Goal: Task Accomplishment & Management: Manage account settings

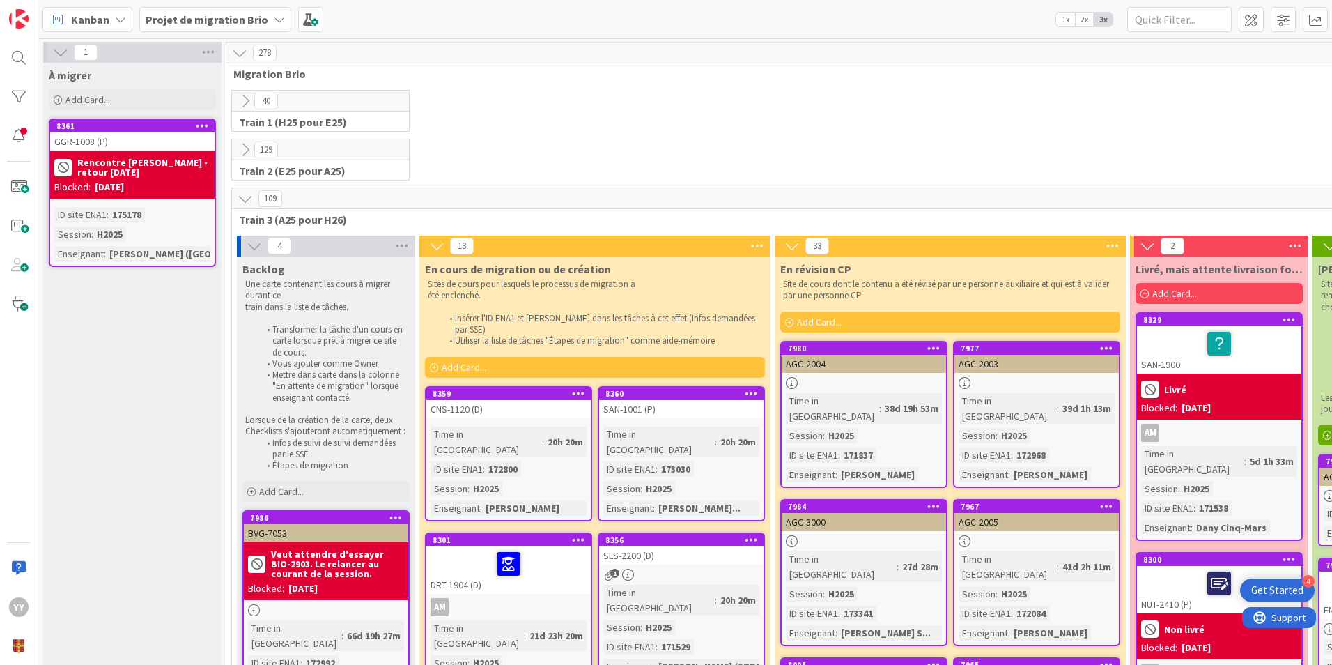
scroll to position [209, 0]
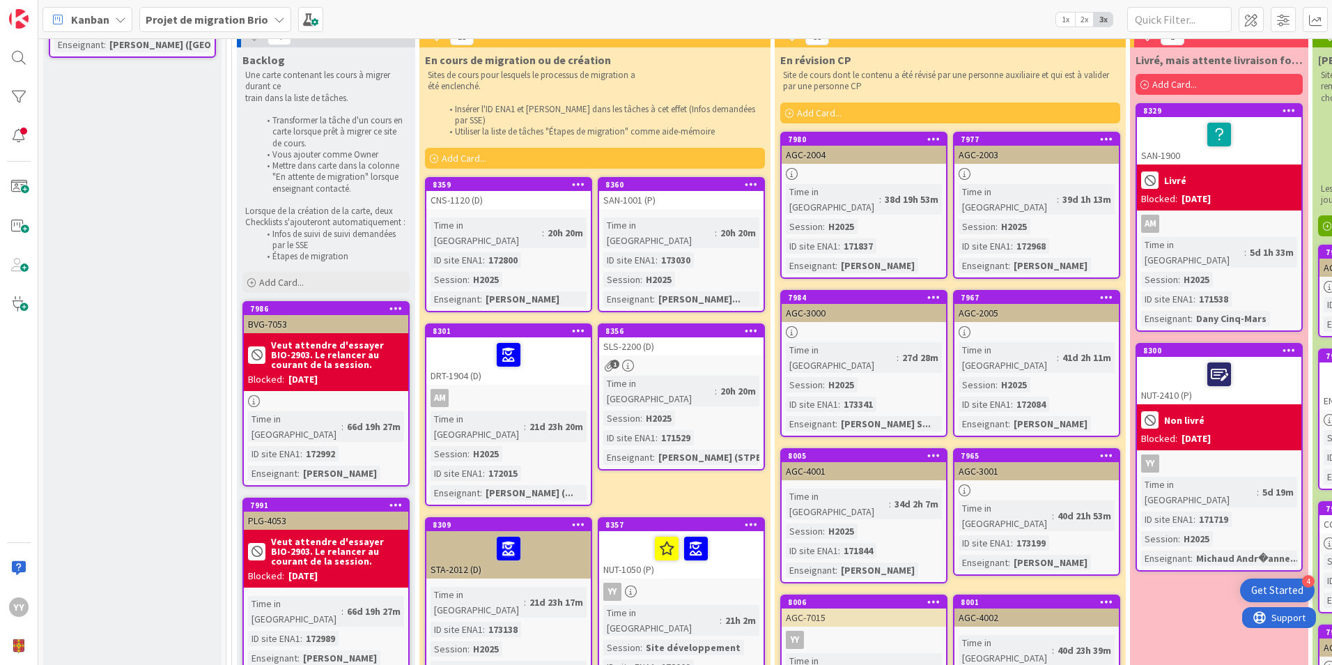
click at [655, 532] on div "NUT-1050 (P)" at bounding box center [681, 554] width 164 height 47
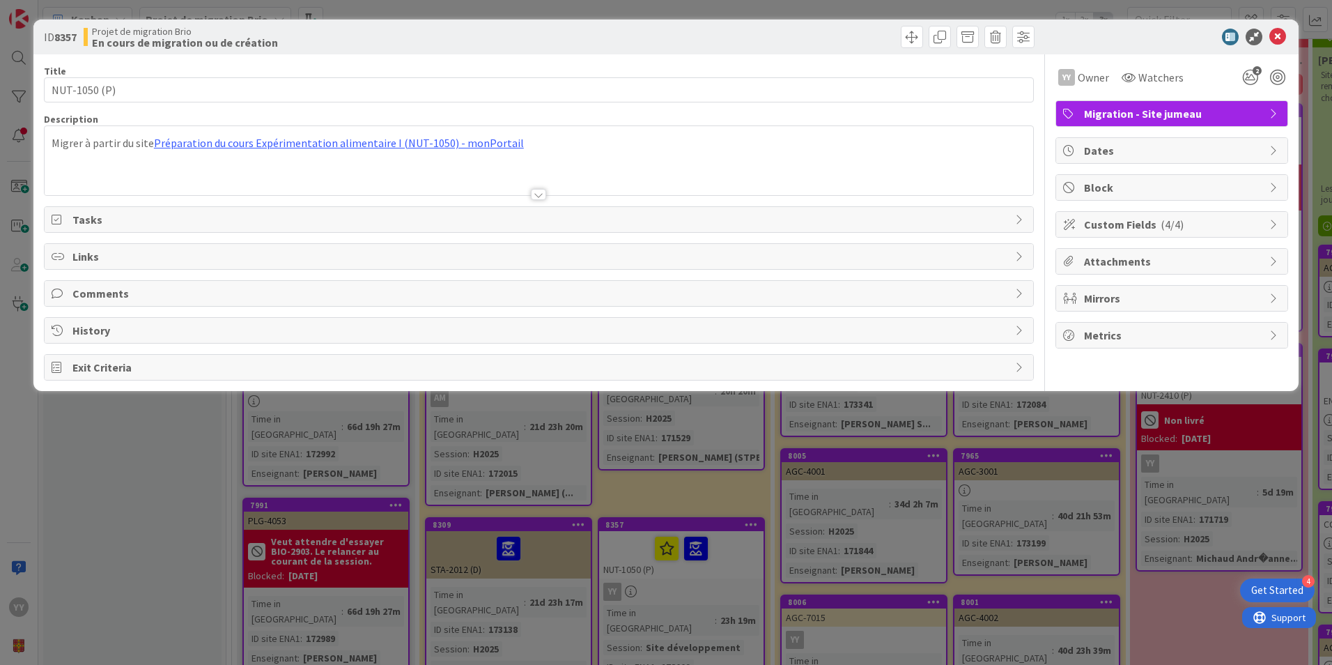
click at [1095, 184] on span "Block" at bounding box center [1173, 187] width 178 height 17
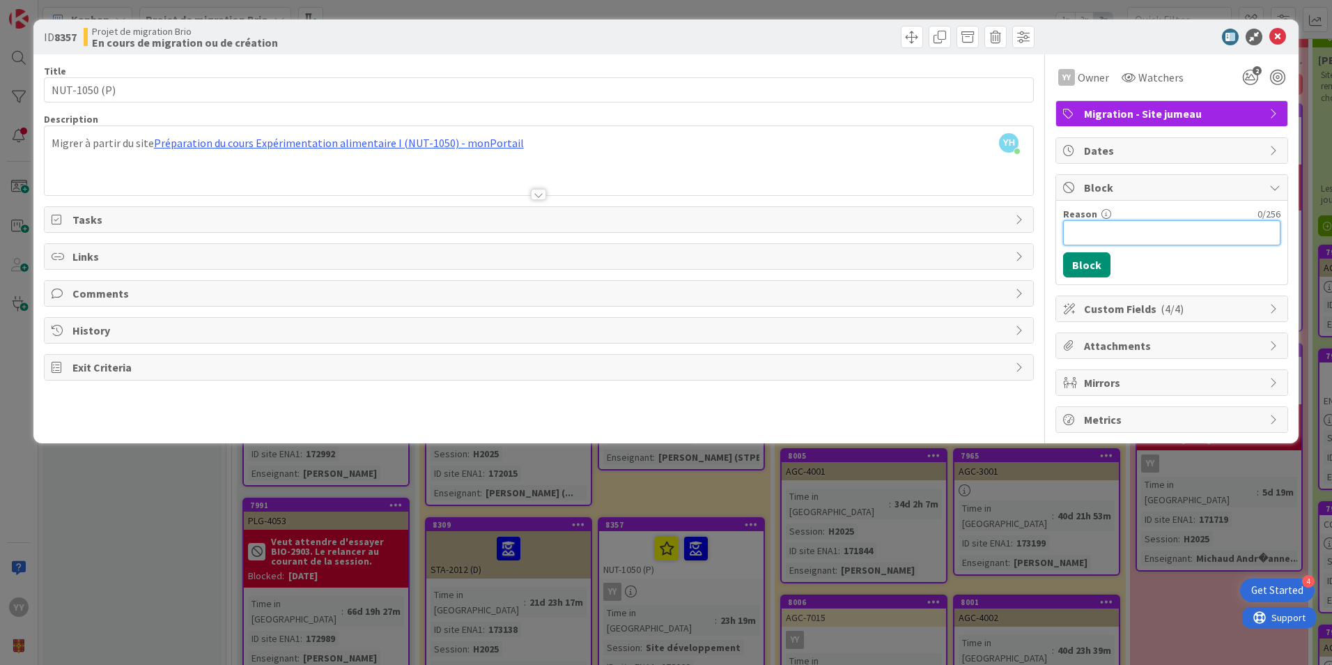
click at [1086, 231] on input "Reason" at bounding box center [1171, 232] width 217 height 25
type input "La partie évaluation ne marche pas"
click at [1094, 261] on button "Block" at bounding box center [1086, 264] width 47 height 25
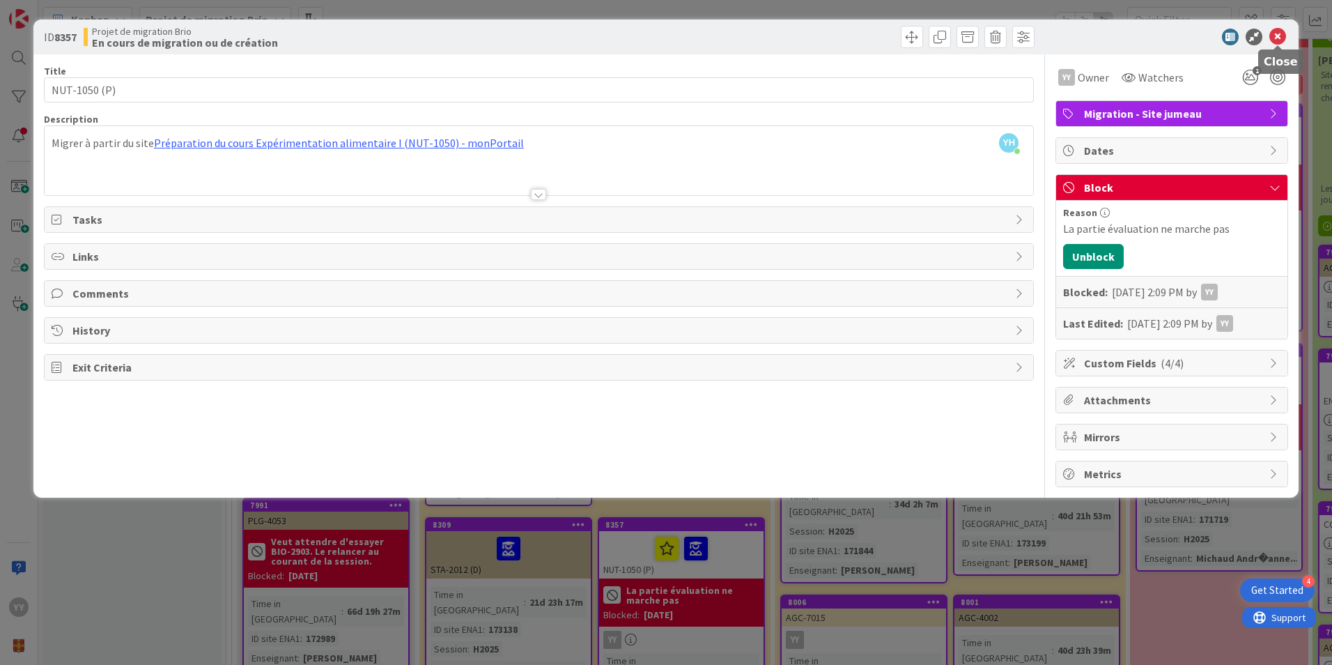
click at [1280, 33] on icon at bounding box center [1277, 37] width 17 height 17
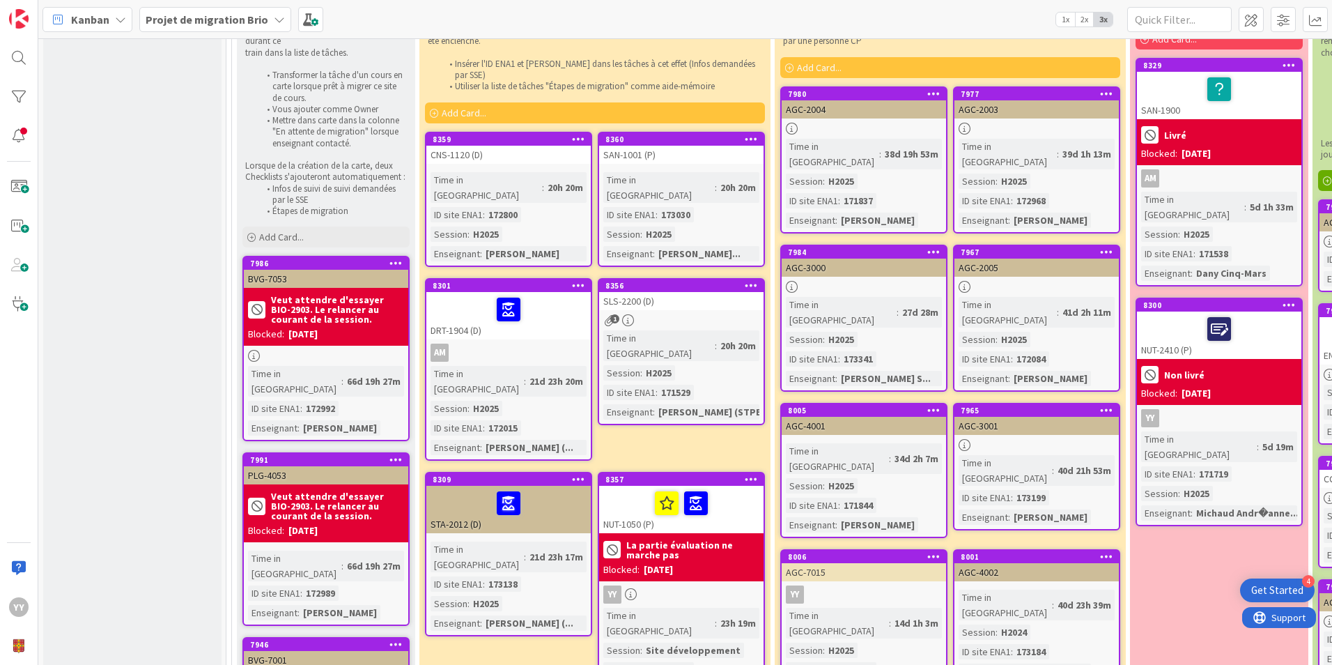
scroll to position [279, 0]
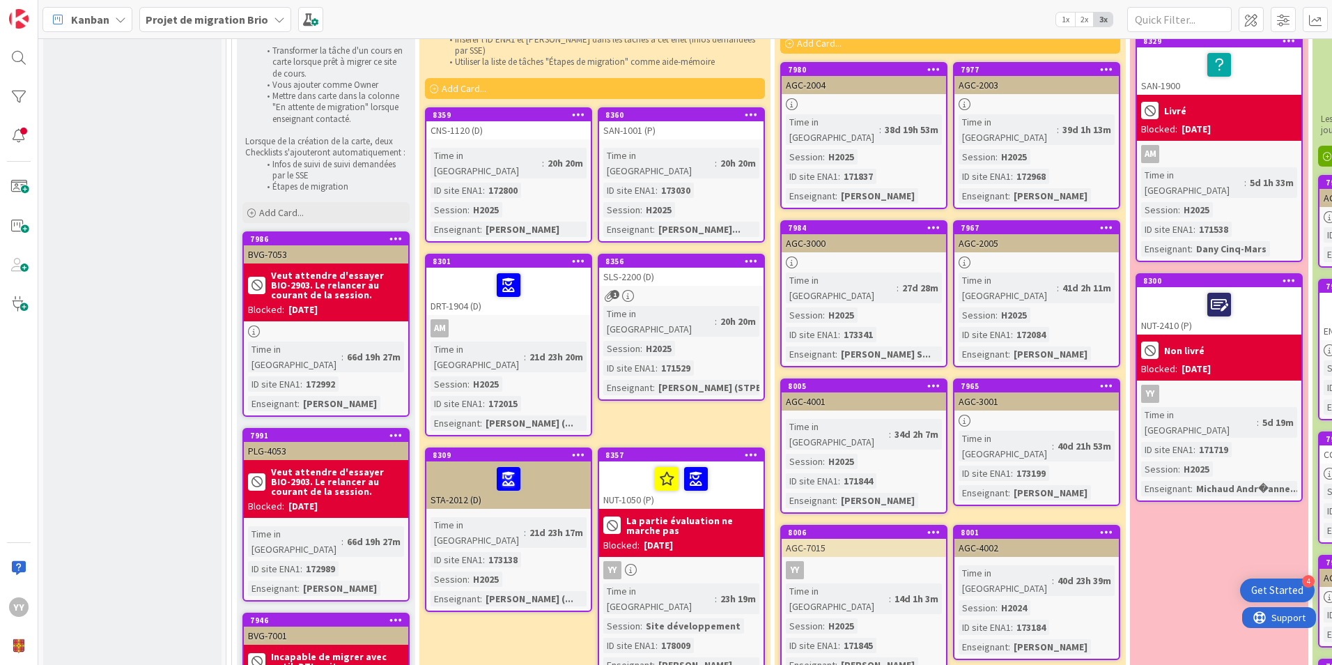
click at [655, 290] on div "1" at bounding box center [681, 296] width 164 height 12
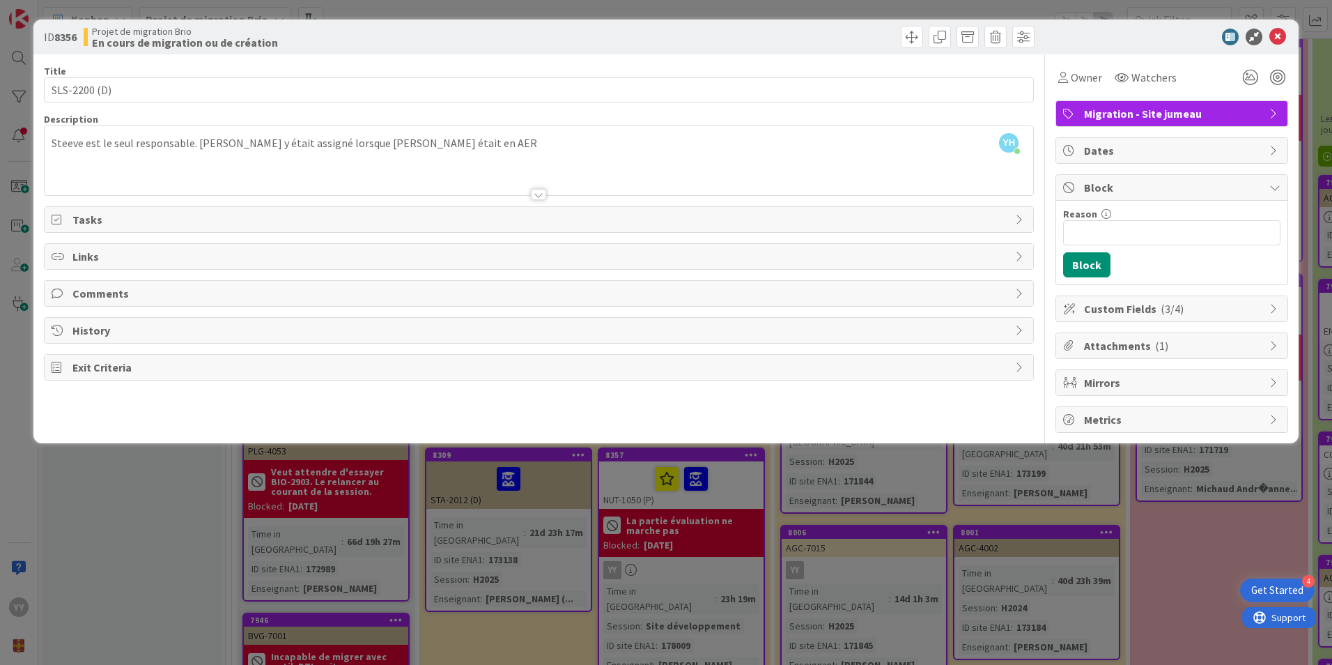
click at [539, 195] on div at bounding box center [538, 194] width 15 height 11
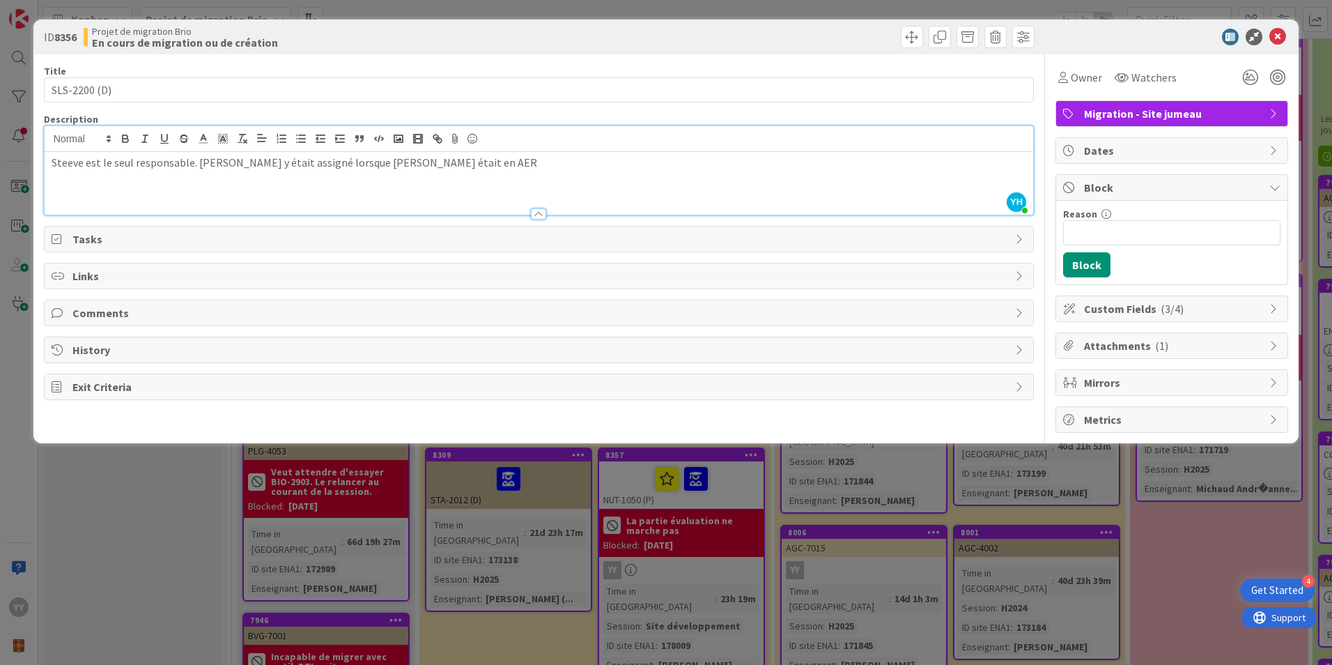
click at [538, 214] on div at bounding box center [538, 213] width 15 height 11
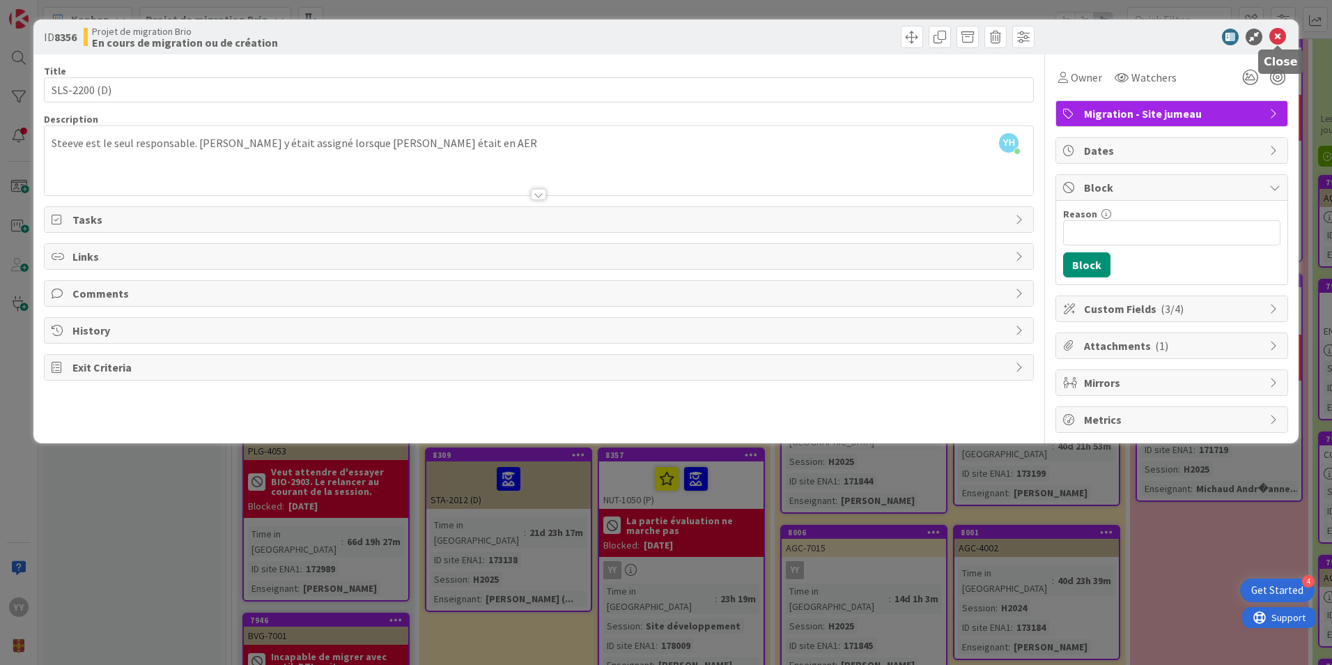
click at [1275, 36] on icon at bounding box center [1277, 37] width 17 height 17
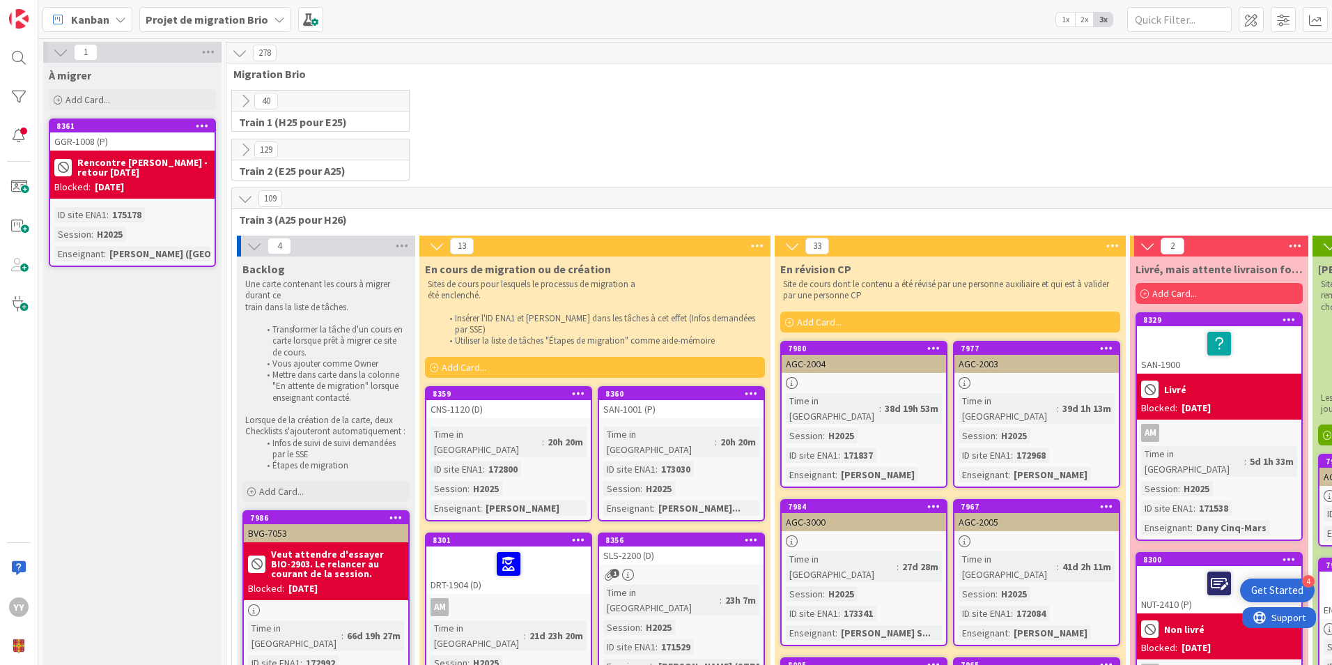
click at [511, 411] on div "8359 CNS-1120 (D) Time in Column : 20h 20m ID site ENA1 : 172800 Session : H202…" at bounding box center [508, 453] width 167 height 135
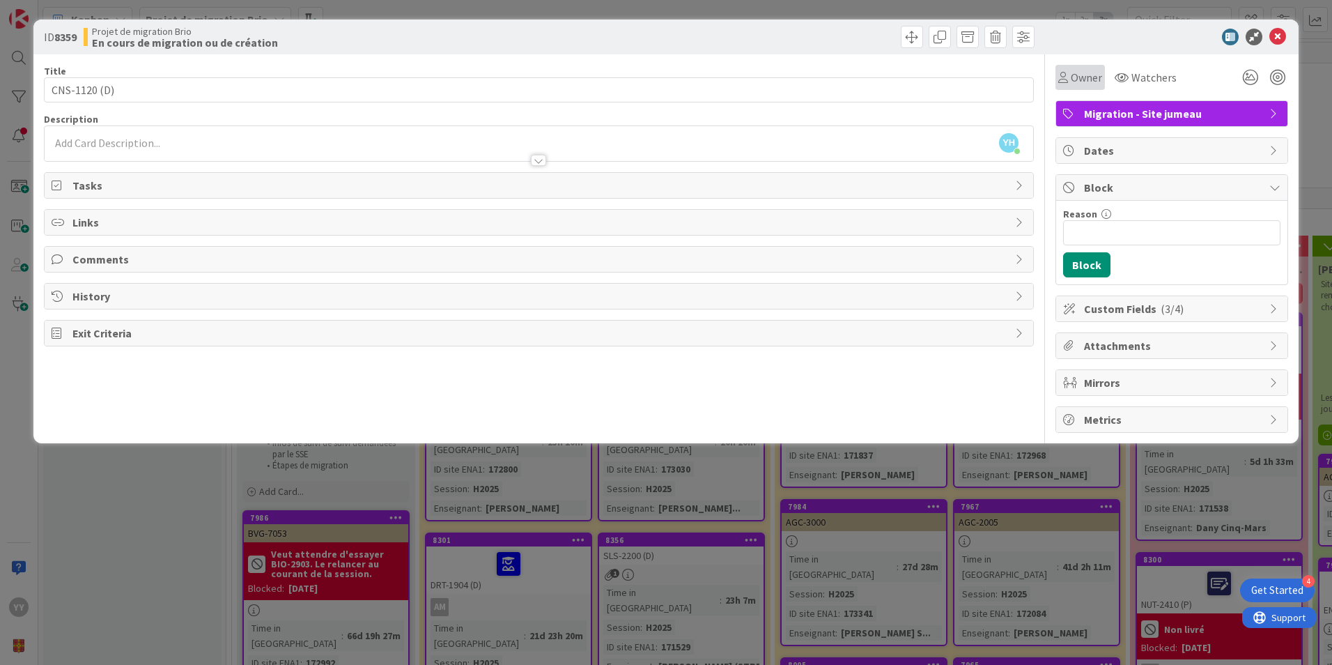
click at [1086, 75] on span "Owner" at bounding box center [1086, 77] width 31 height 17
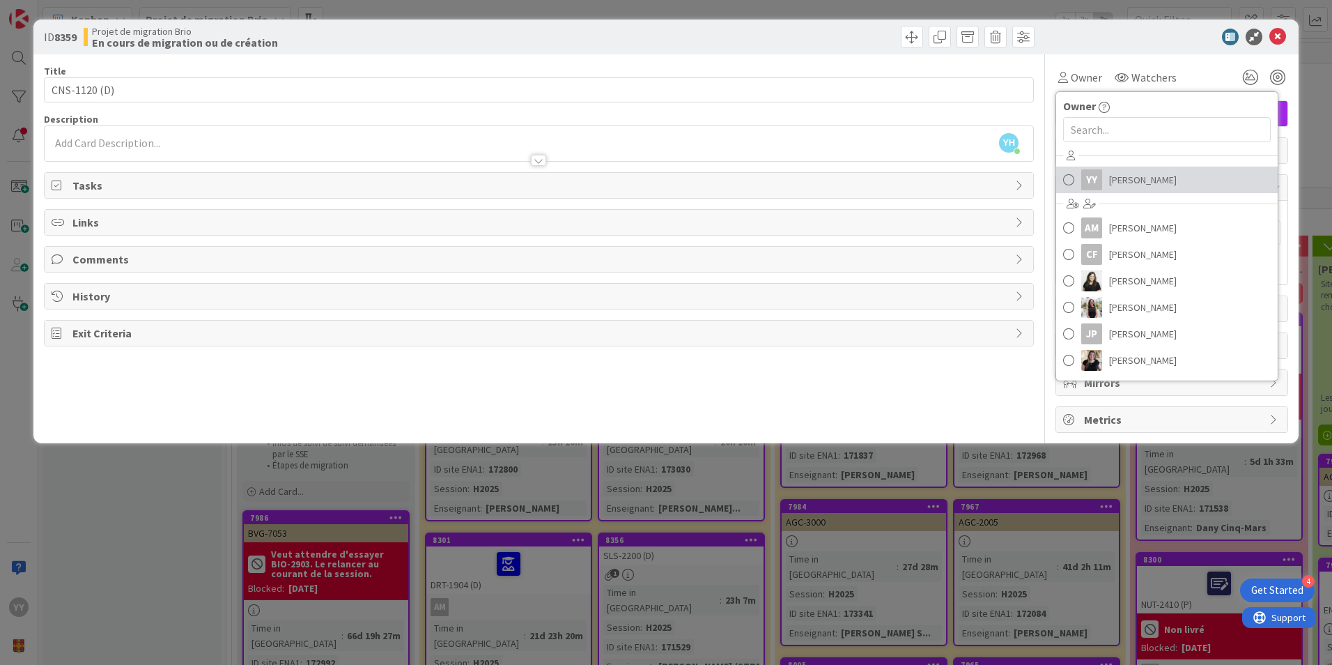
click at [1102, 175] on div "YY" at bounding box center [1091, 179] width 21 height 21
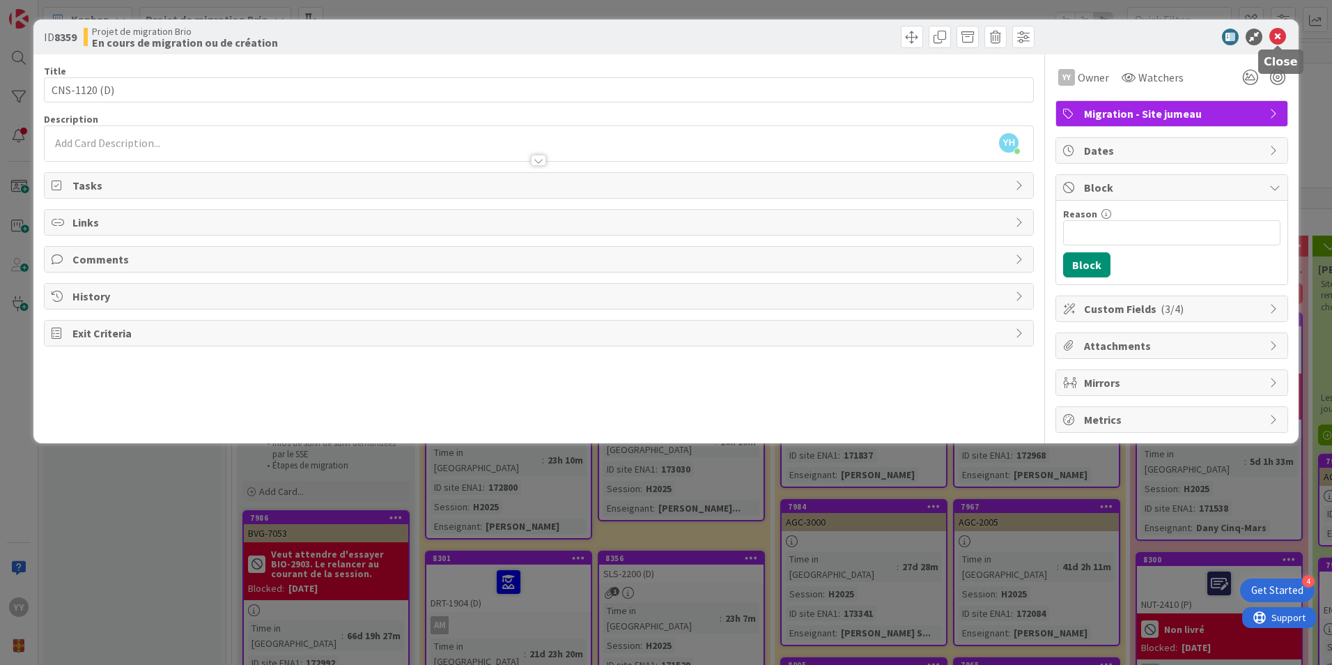
click at [1272, 38] on icon at bounding box center [1277, 37] width 17 height 17
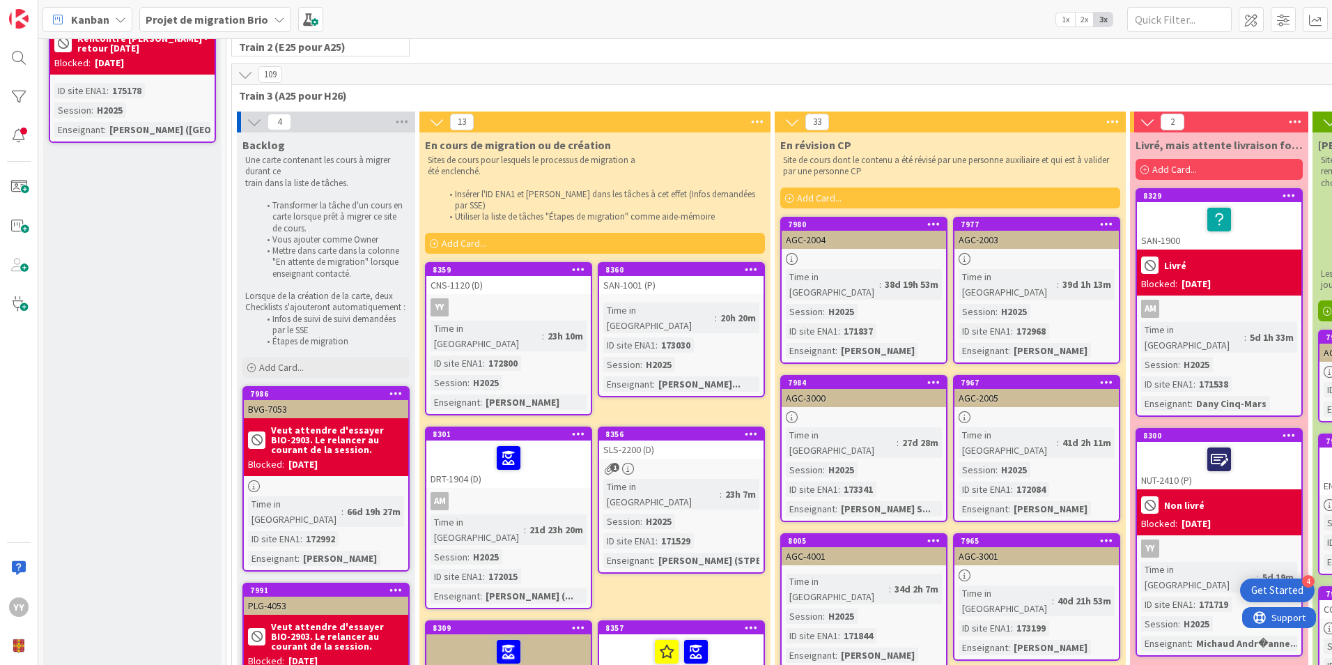
scroll to position [139, 0]
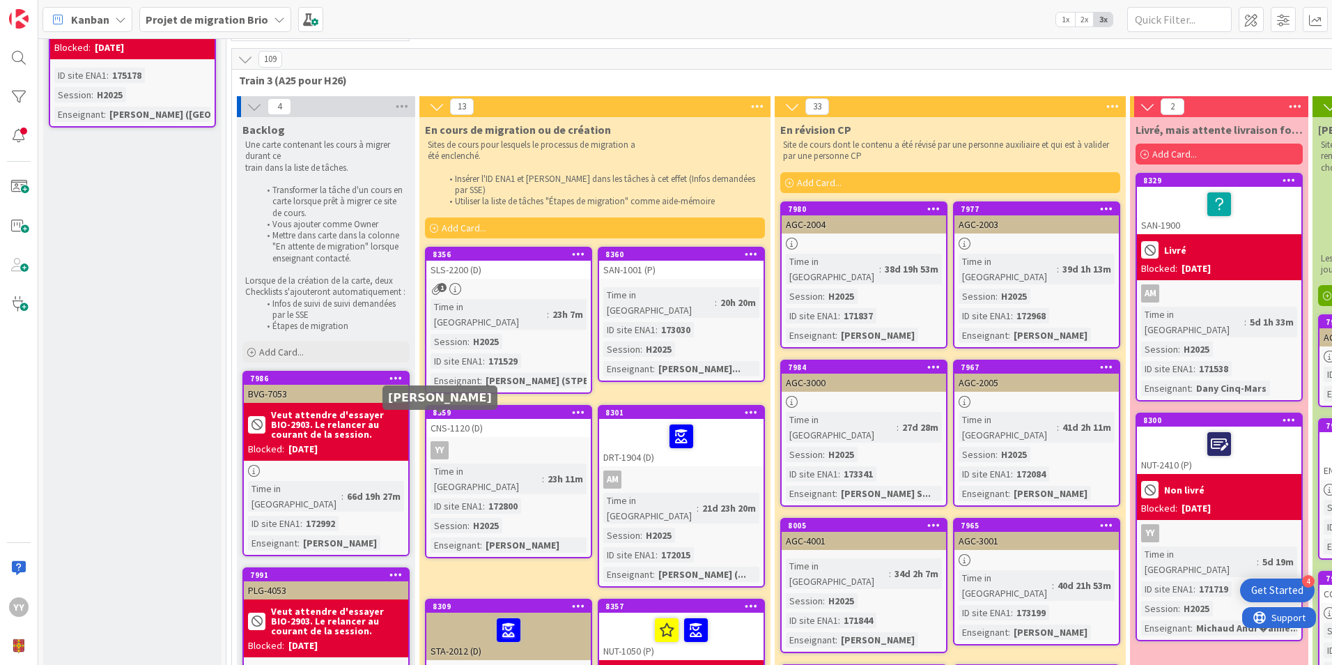
click at [446, 441] on div "YY" at bounding box center [439, 450] width 18 height 18
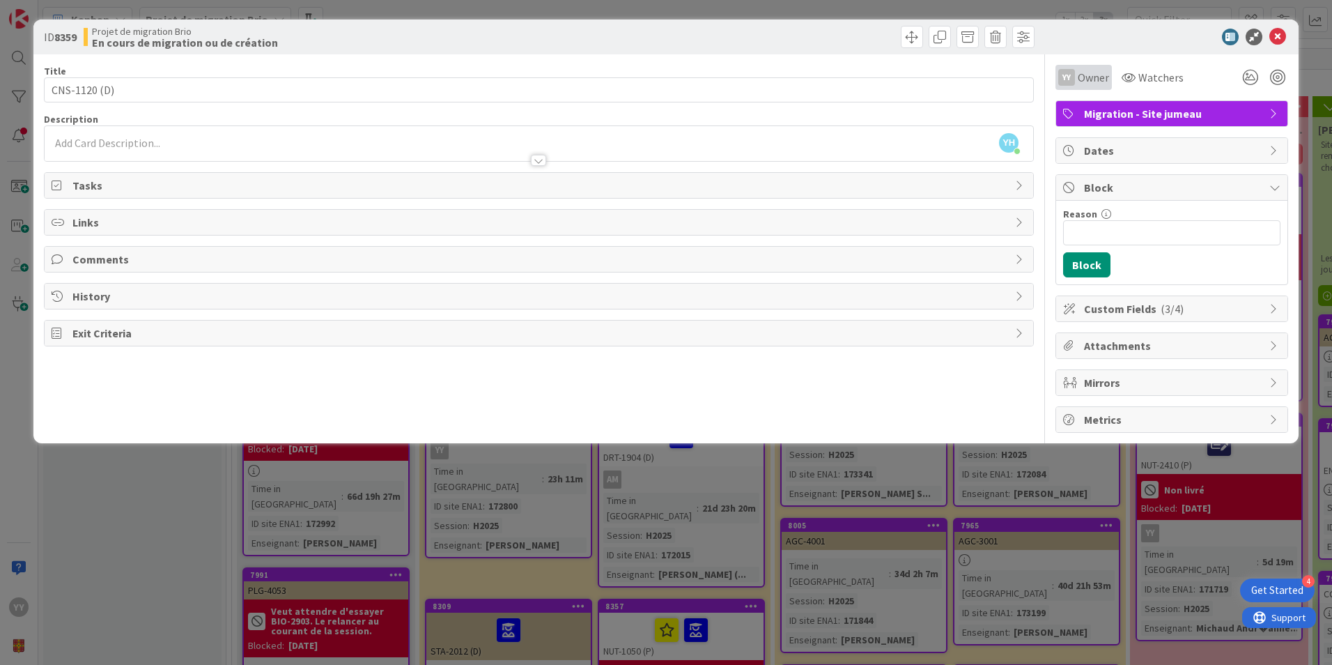
click at [1089, 81] on span "Owner" at bounding box center [1093, 77] width 31 height 17
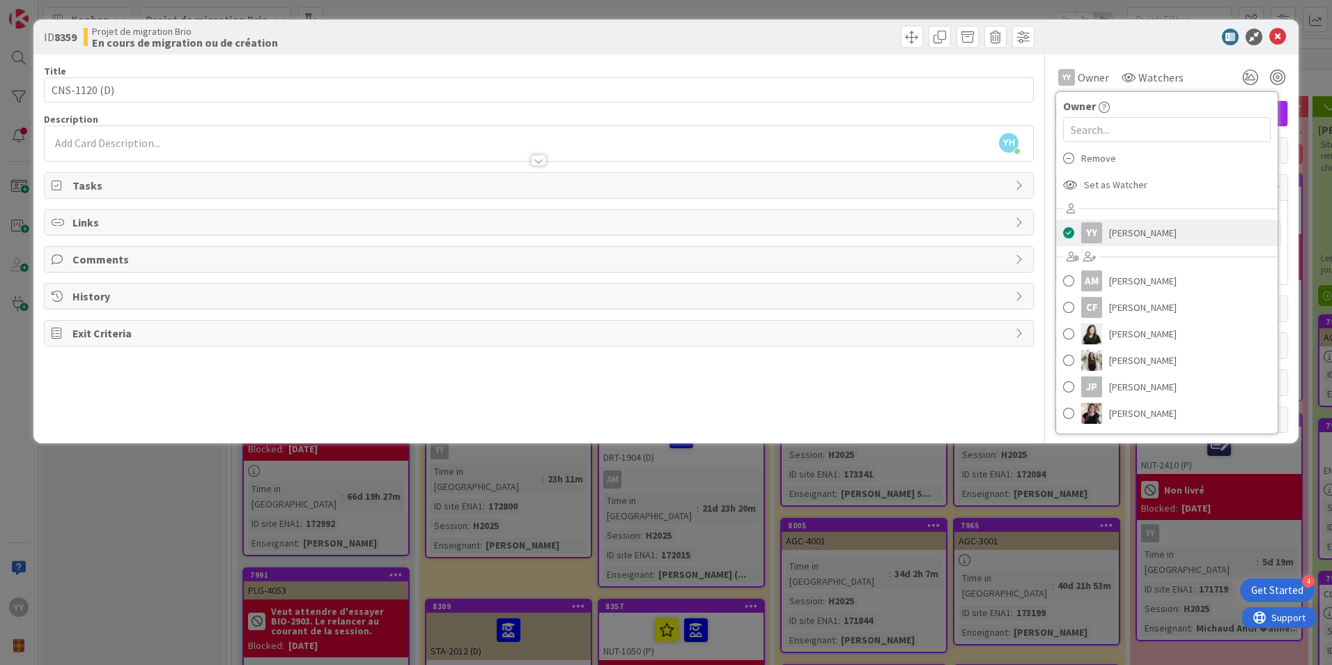
click at [1071, 229] on span at bounding box center [1068, 232] width 11 height 21
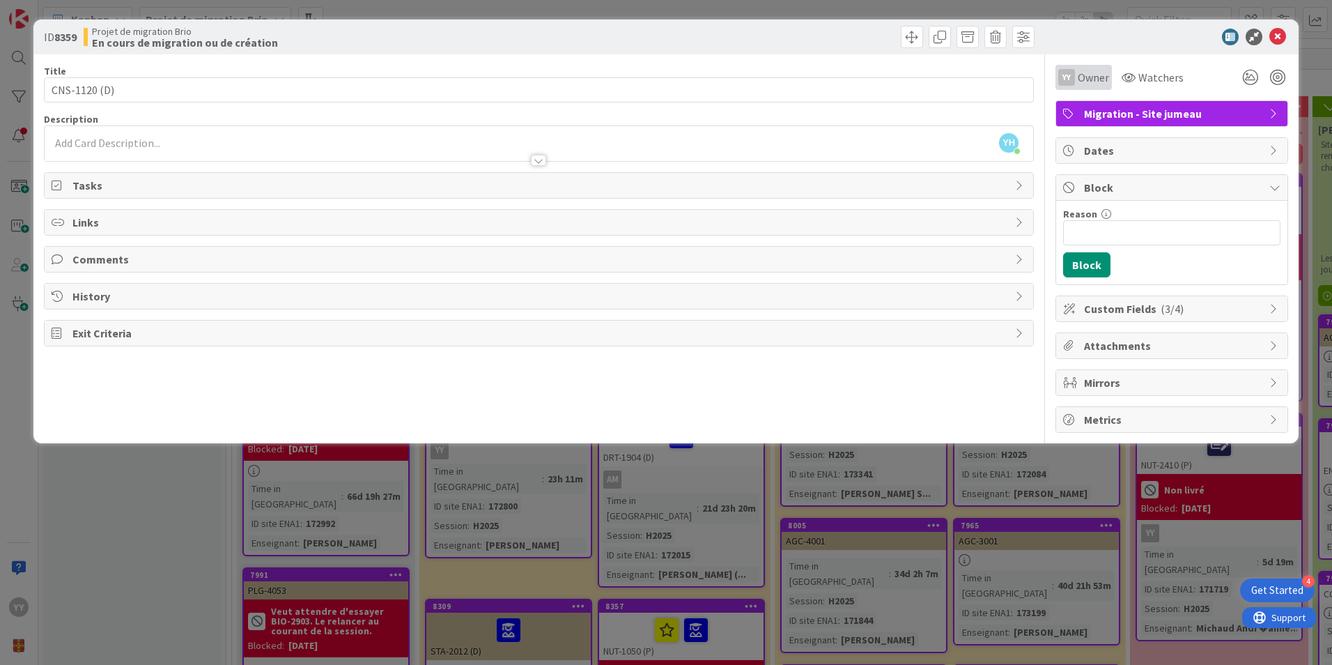
drag, startPoint x: 1089, startPoint y: 80, endPoint x: 1084, endPoint y: 87, distance: 8.5
click at [1087, 86] on div "YY Owner" at bounding box center [1083, 77] width 56 height 25
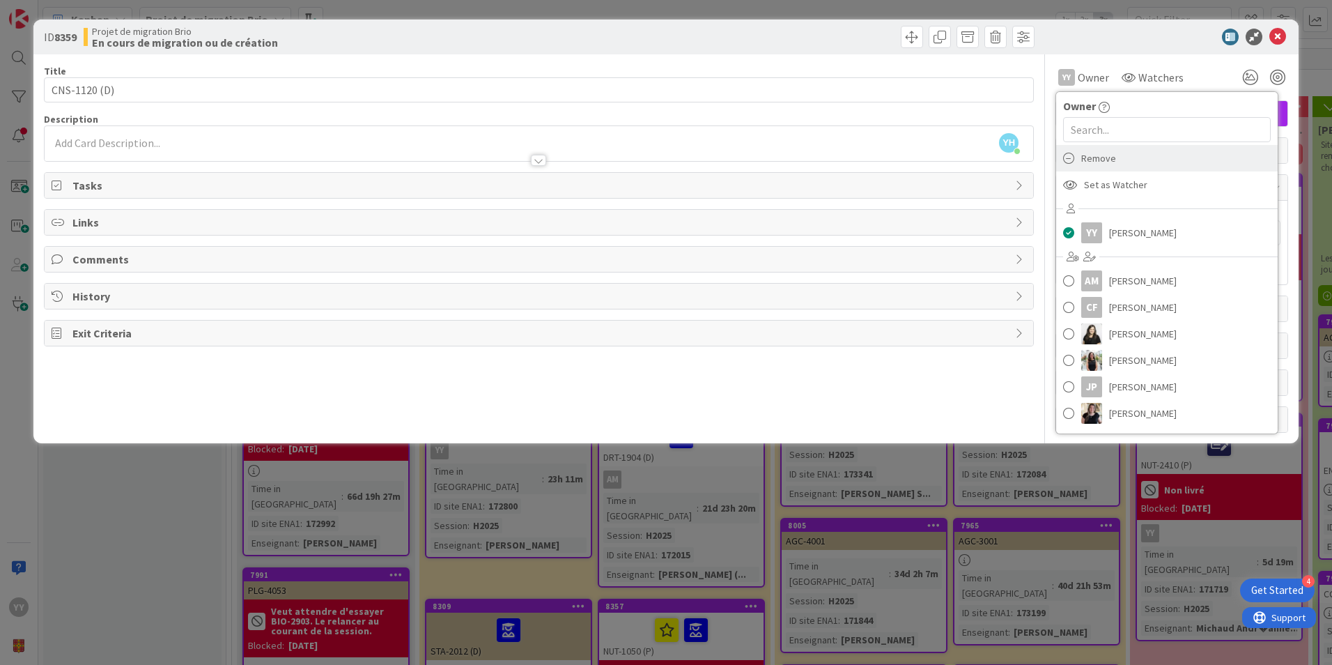
click at [1098, 157] on span "Remove" at bounding box center [1098, 158] width 35 height 21
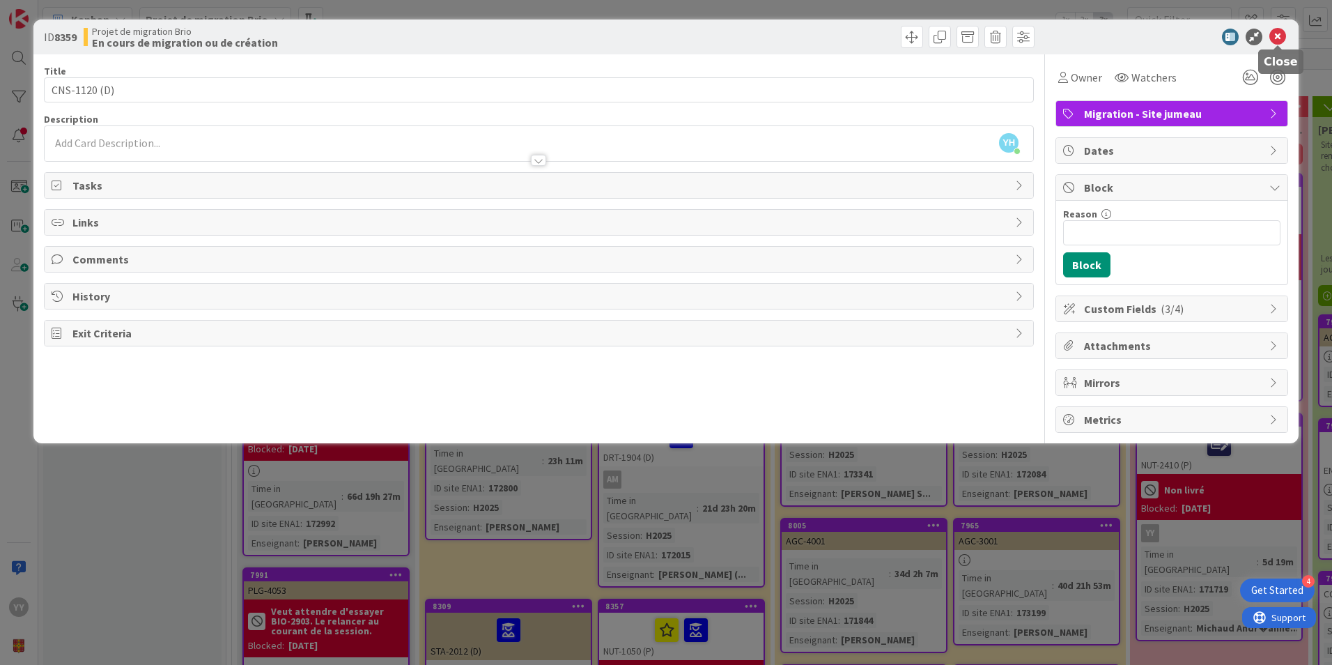
click at [1274, 42] on icon at bounding box center [1277, 37] width 17 height 17
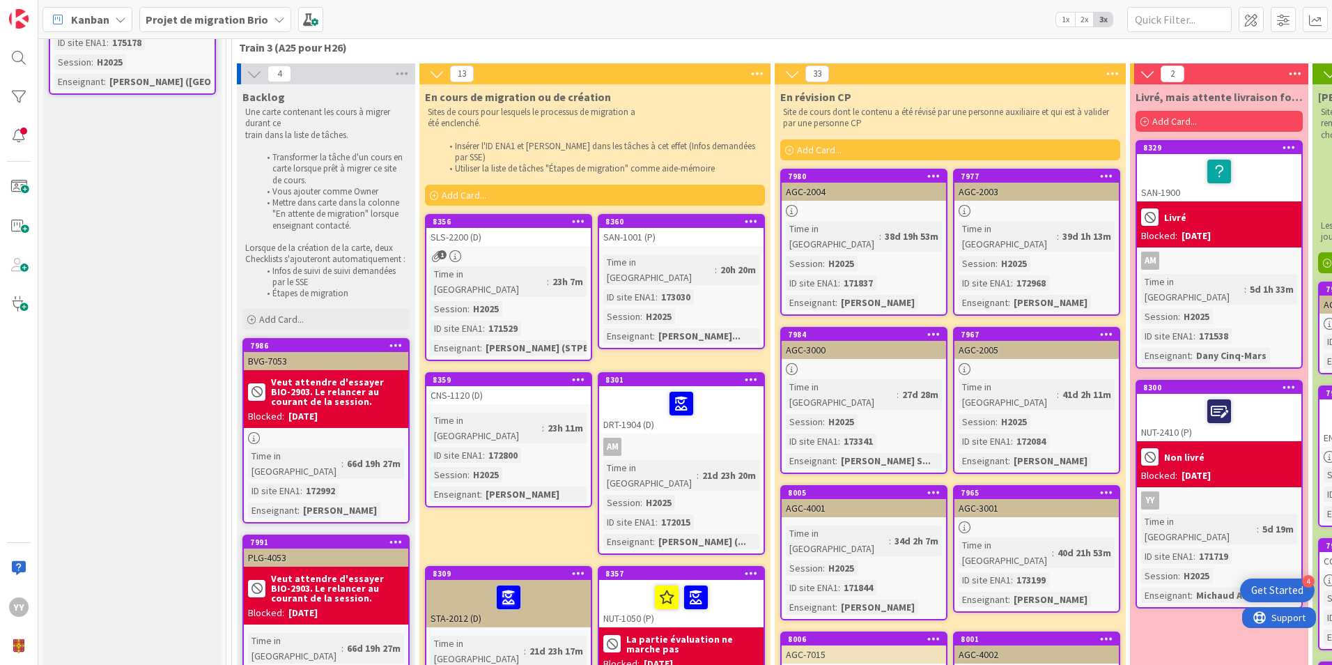
scroll to position [139, 0]
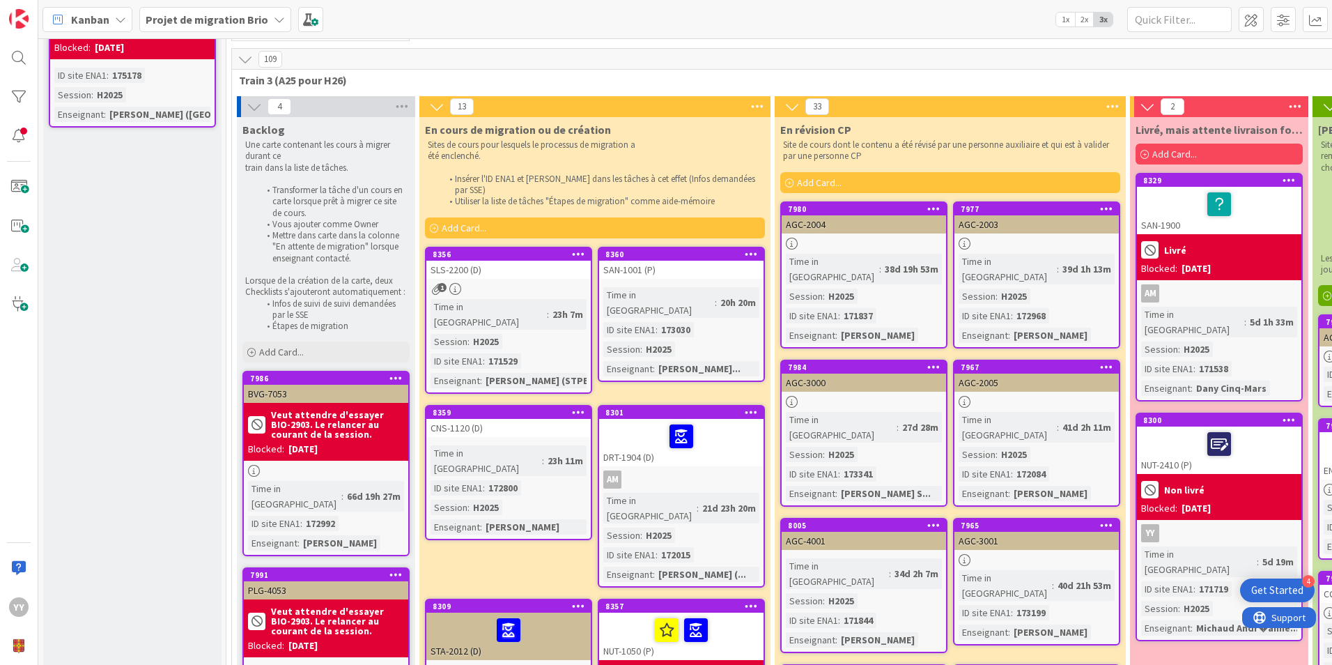
click at [525, 419] on div "CNS-1120 (D)" at bounding box center [508, 428] width 164 height 18
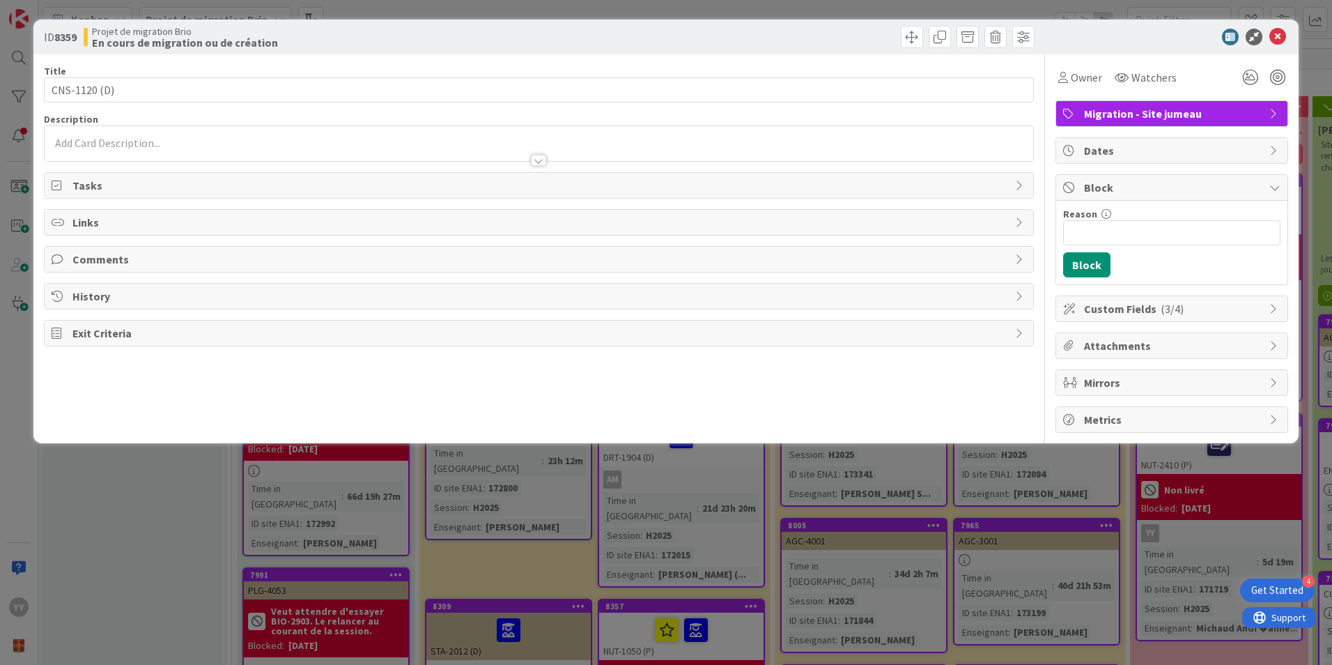
click at [1098, 63] on div "Owner Watchers" at bounding box center [1171, 72] width 233 height 36
click at [1082, 71] on span "Owner" at bounding box center [1086, 77] width 31 height 17
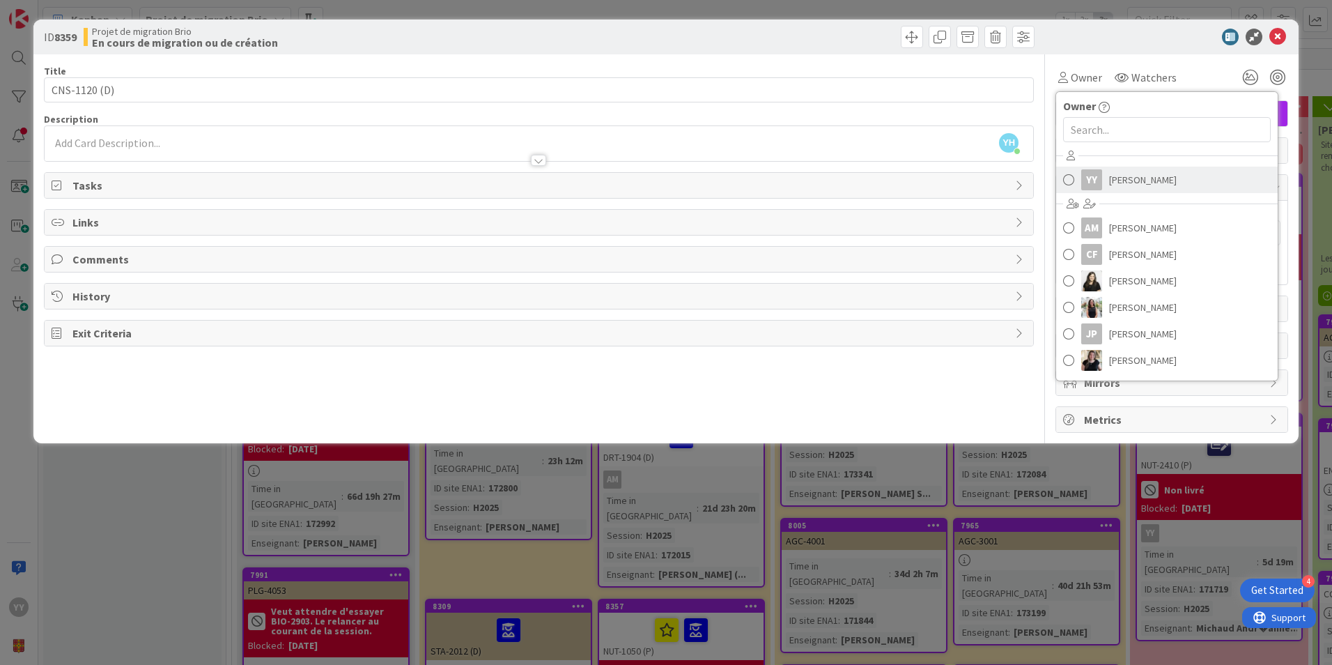
click at [1101, 189] on div "YY" at bounding box center [1091, 179] width 21 height 21
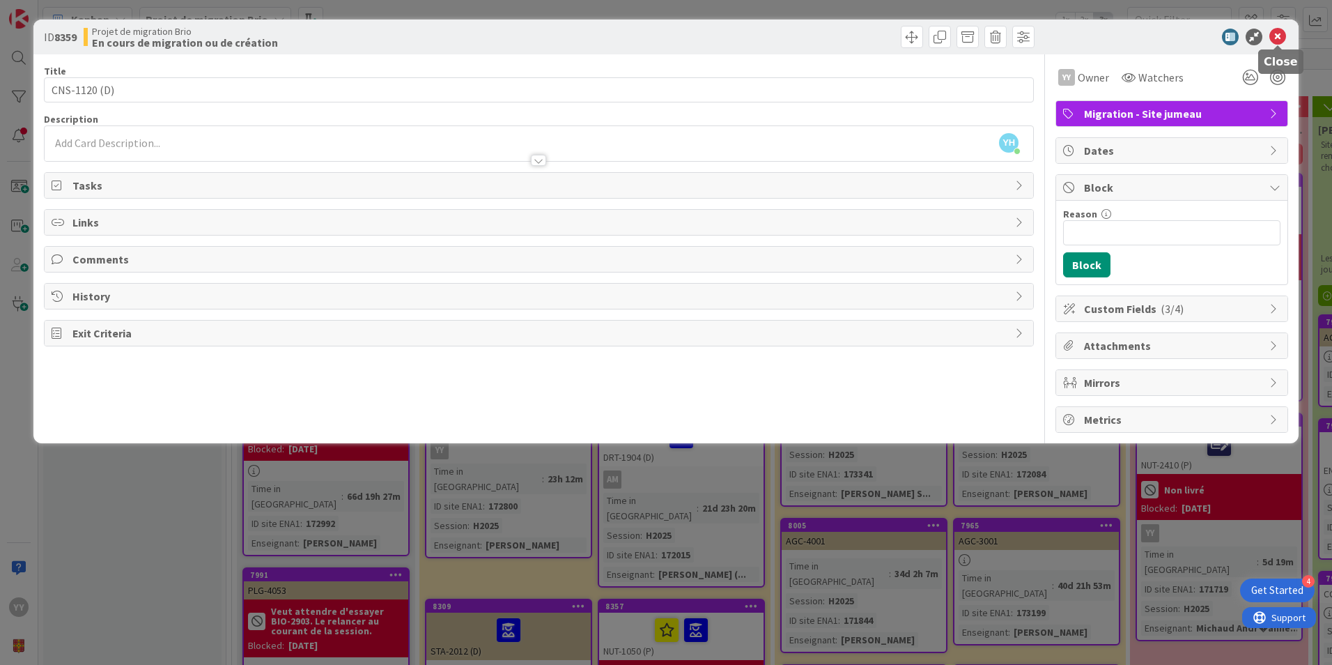
click at [1276, 41] on icon at bounding box center [1277, 37] width 17 height 17
